Goal: Information Seeking & Learning: Learn about a topic

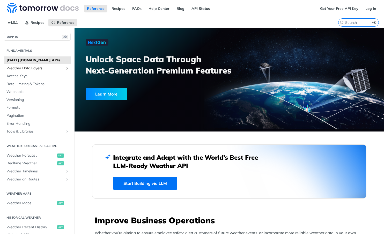
click at [29, 67] on span "Weather Data Layers" at bounding box center [34, 68] width 57 height 5
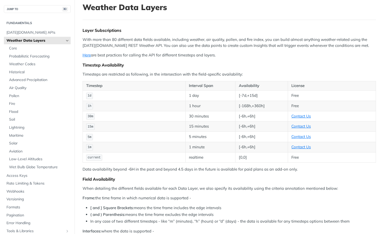
scroll to position [34, 0]
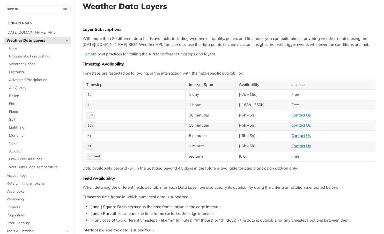
click at [247, 153] on td "[0,0]" at bounding box center [261, 156] width 53 height 10
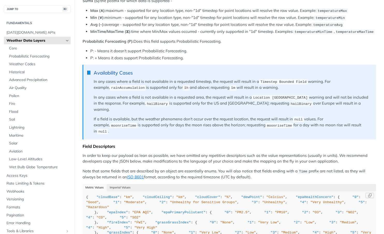
scroll to position [483, 0]
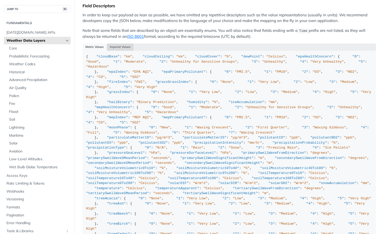
click at [119, 43] on button "Imperial Values" at bounding box center [120, 46] width 27 height 7
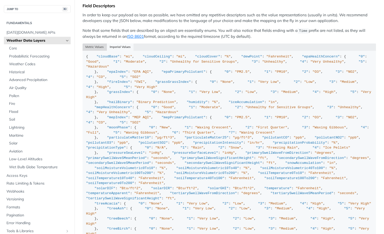
click at [96, 43] on button "Metric Values" at bounding box center [95, 46] width 24 height 7
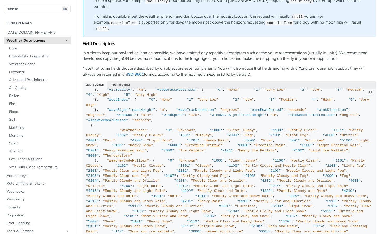
scroll to position [402, 0]
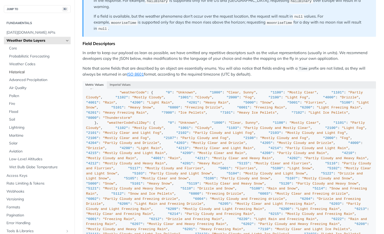
click at [22, 71] on span "Historical" at bounding box center [39, 72] width 60 height 5
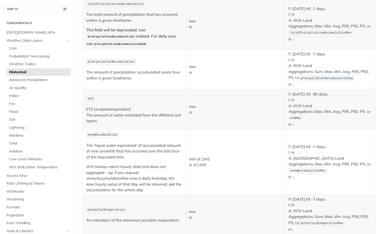
scroll to position [407, 0]
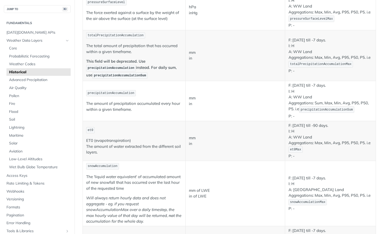
click at [238, 61] on p "mm in" at bounding box center [235, 56] width 93 height 12
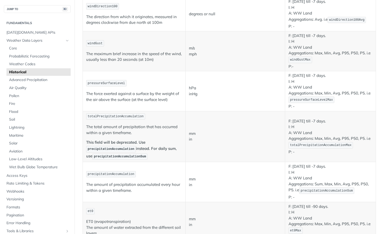
scroll to position [363, 0]
